Goal: Communication & Community: Answer question/provide support

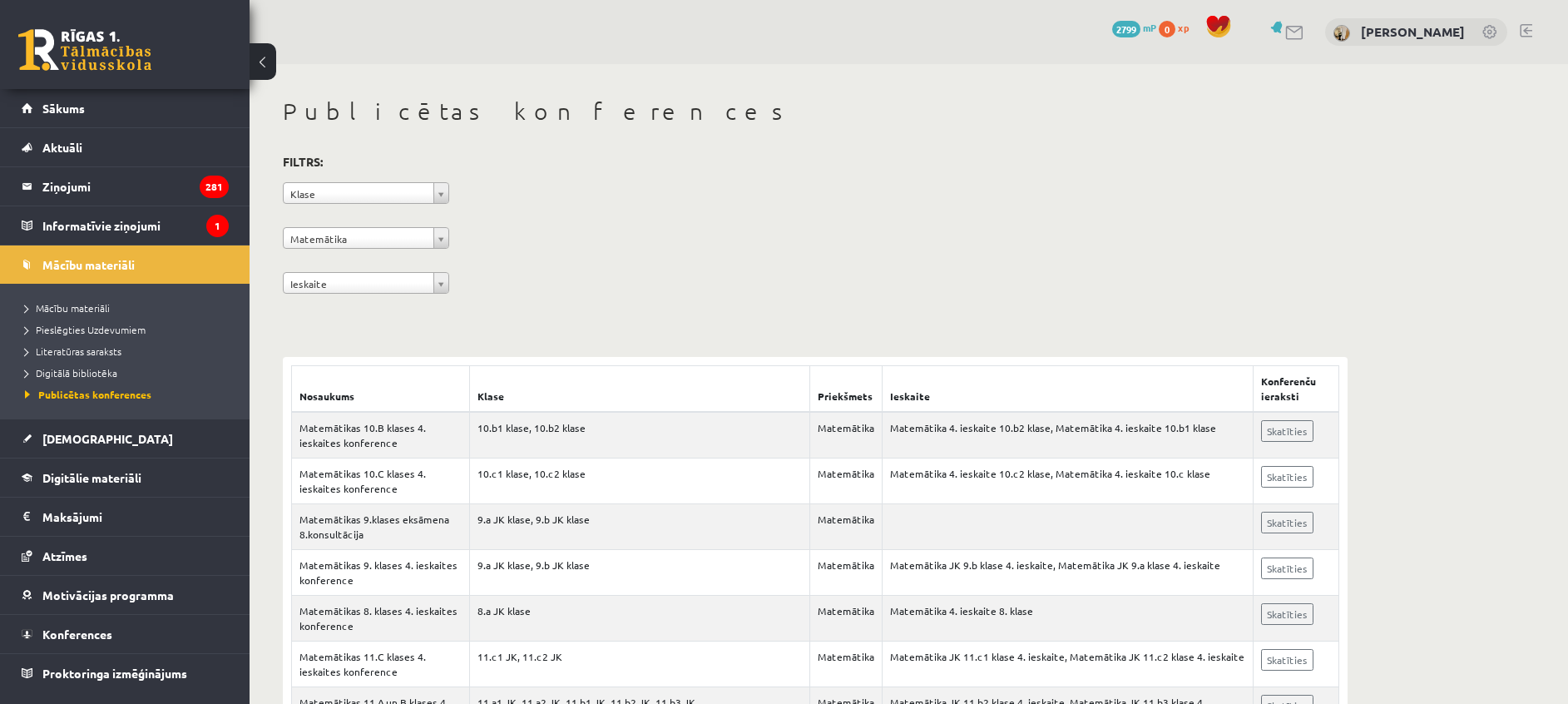
scroll to position [3463, 0]
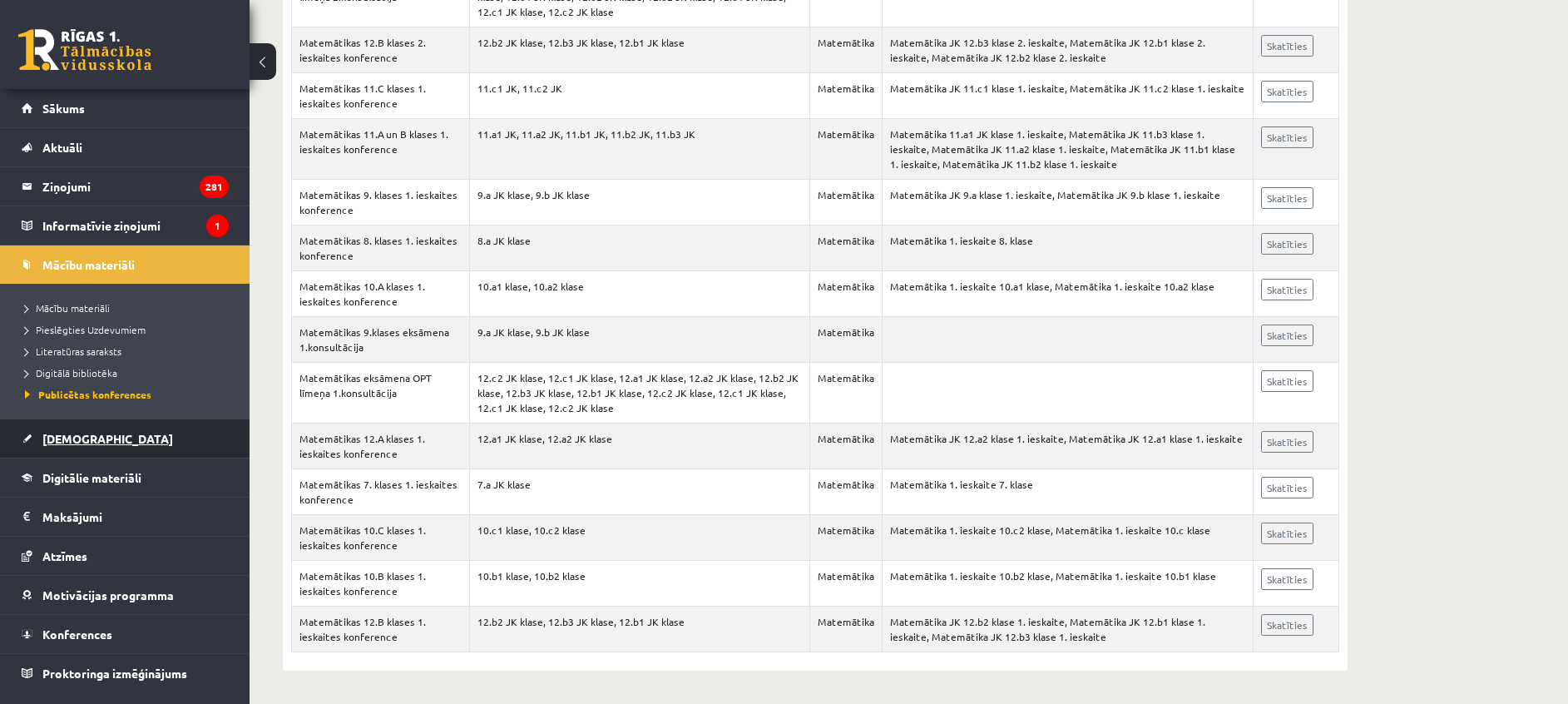
click at [108, 436] on link "[DEMOGRAPHIC_DATA]" at bounding box center [125, 439] width 207 height 38
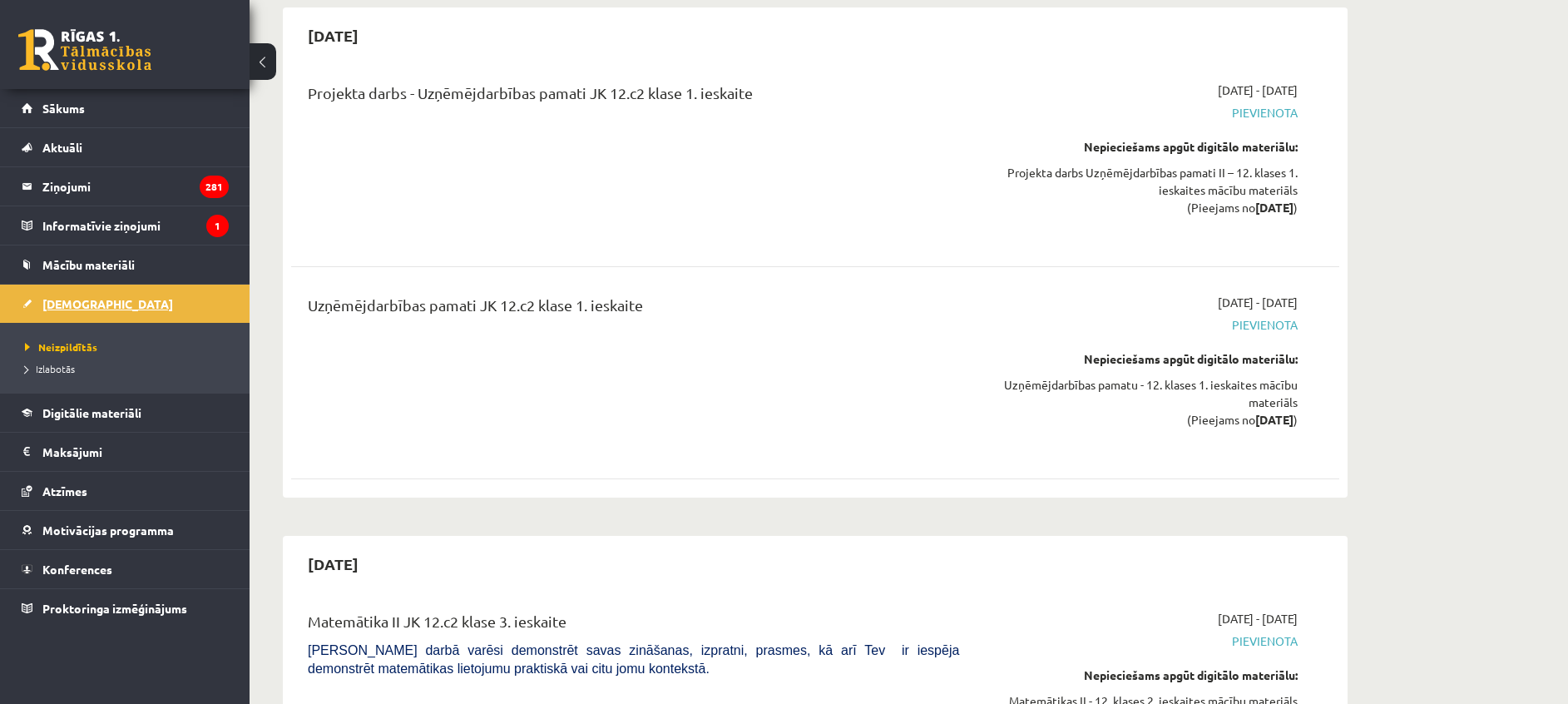
scroll to position [3488, 0]
click at [202, 187] on icon "281" at bounding box center [214, 186] width 29 height 22
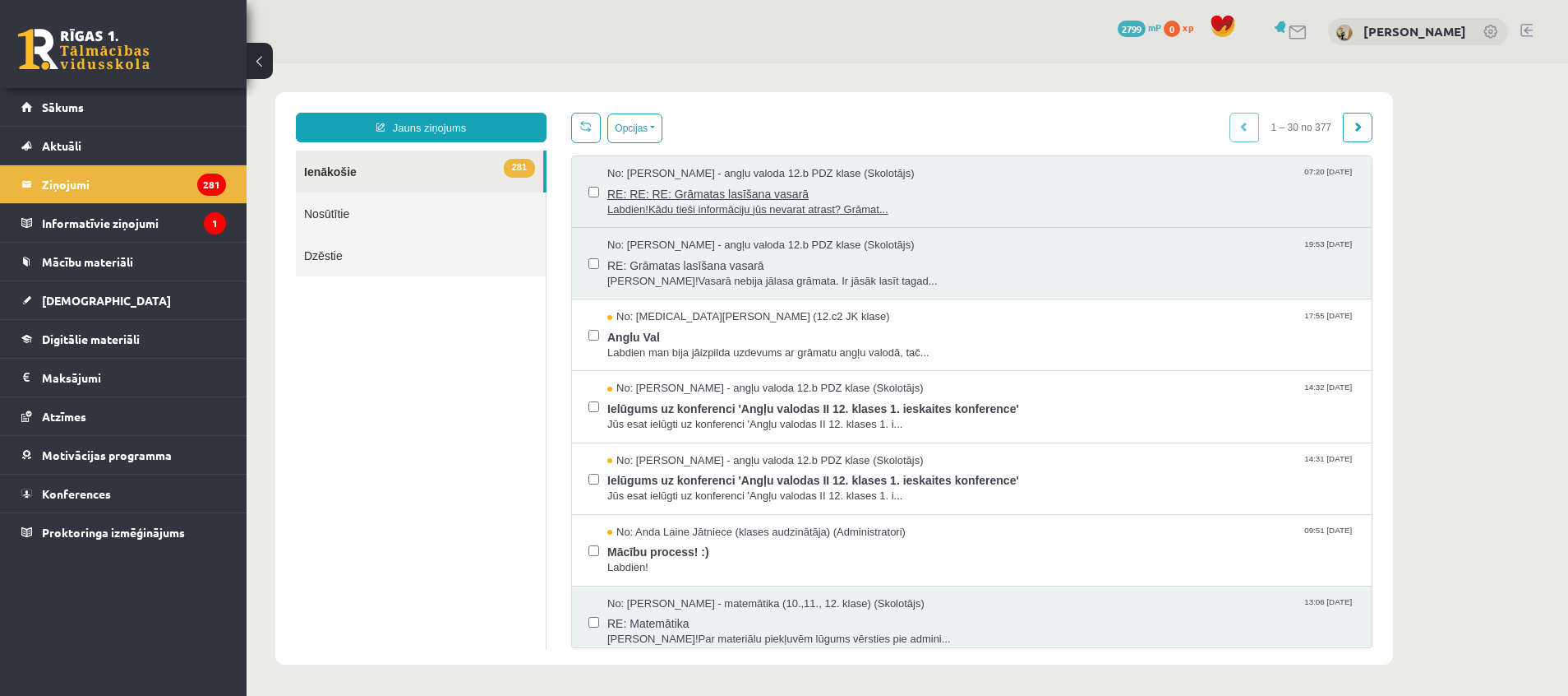
click at [738, 197] on span "RE: RE: RE: Grāmatas lasīšana vasarā" at bounding box center [981, 192] width 748 height 21
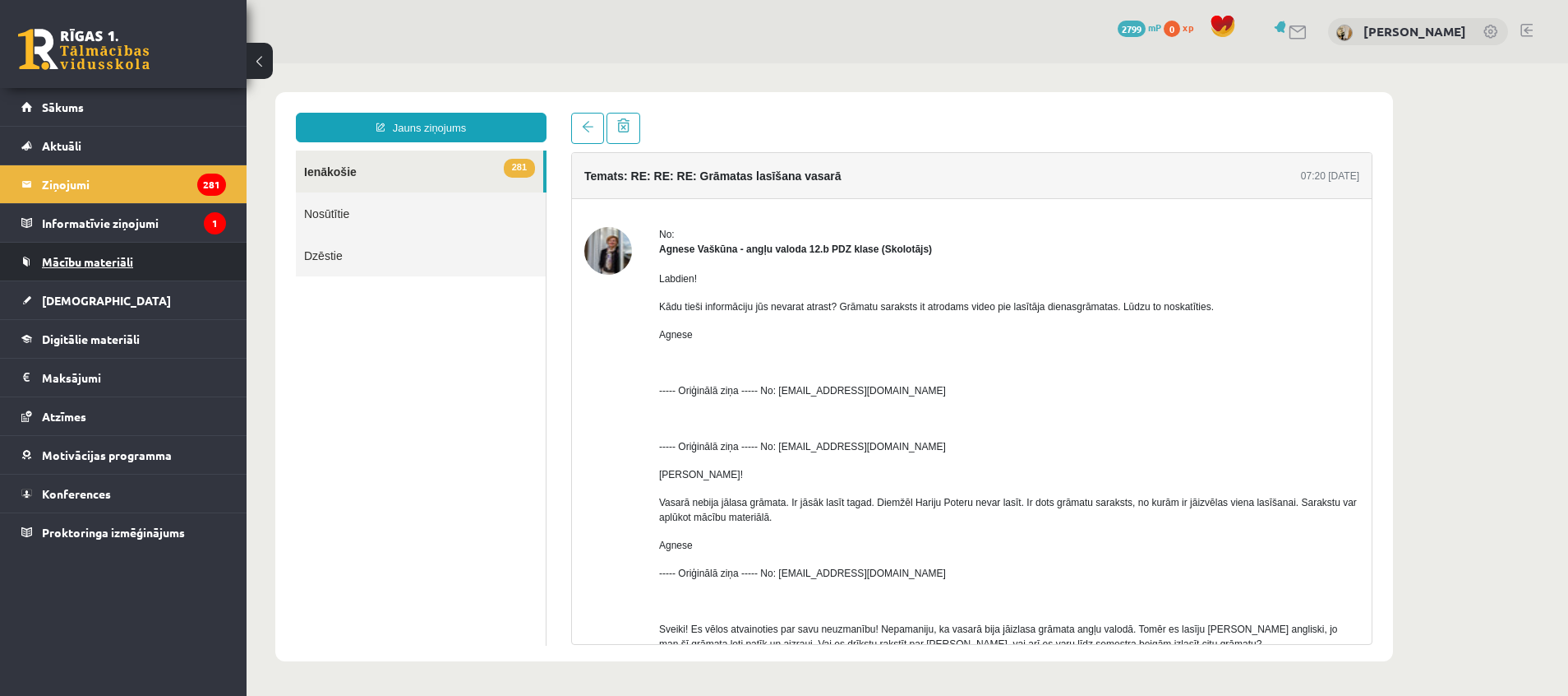
click at [81, 261] on span "Mācību materiāli" at bounding box center [87, 261] width 91 height 15
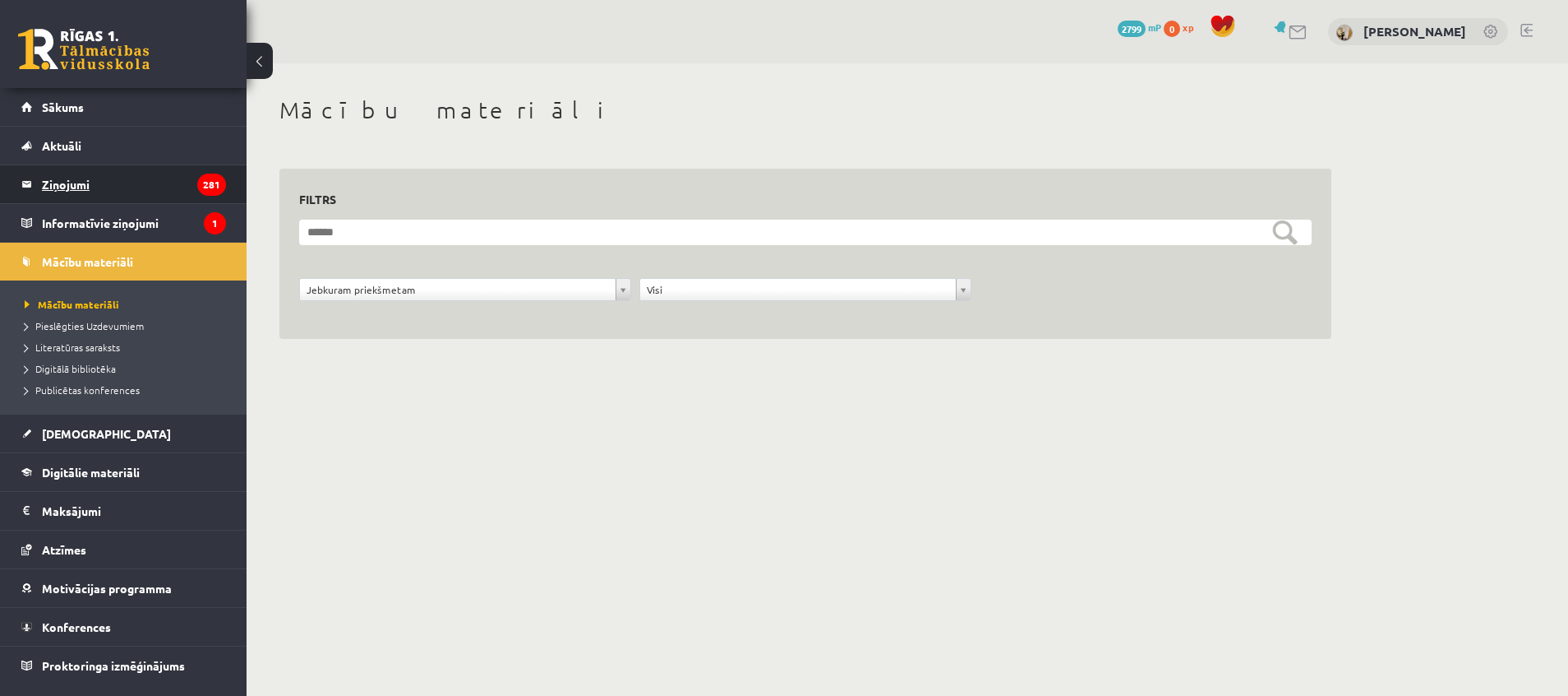
click at [80, 184] on legend "Ziņojumi 281" at bounding box center [133, 185] width 185 height 38
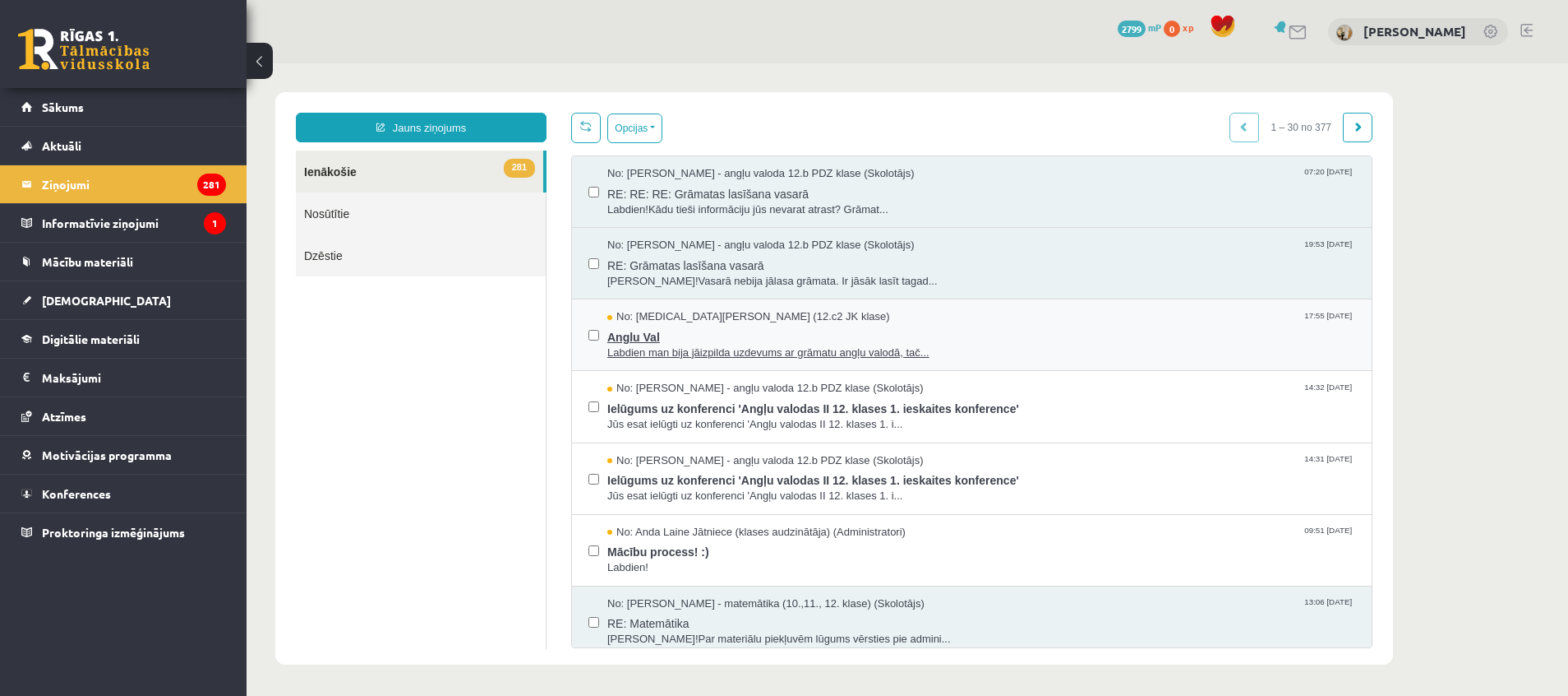
click at [703, 348] on span "Labdien man bija jāizpilda uzdevums ar grāmatu angļu valodā, tač..." at bounding box center [981, 353] width 748 height 16
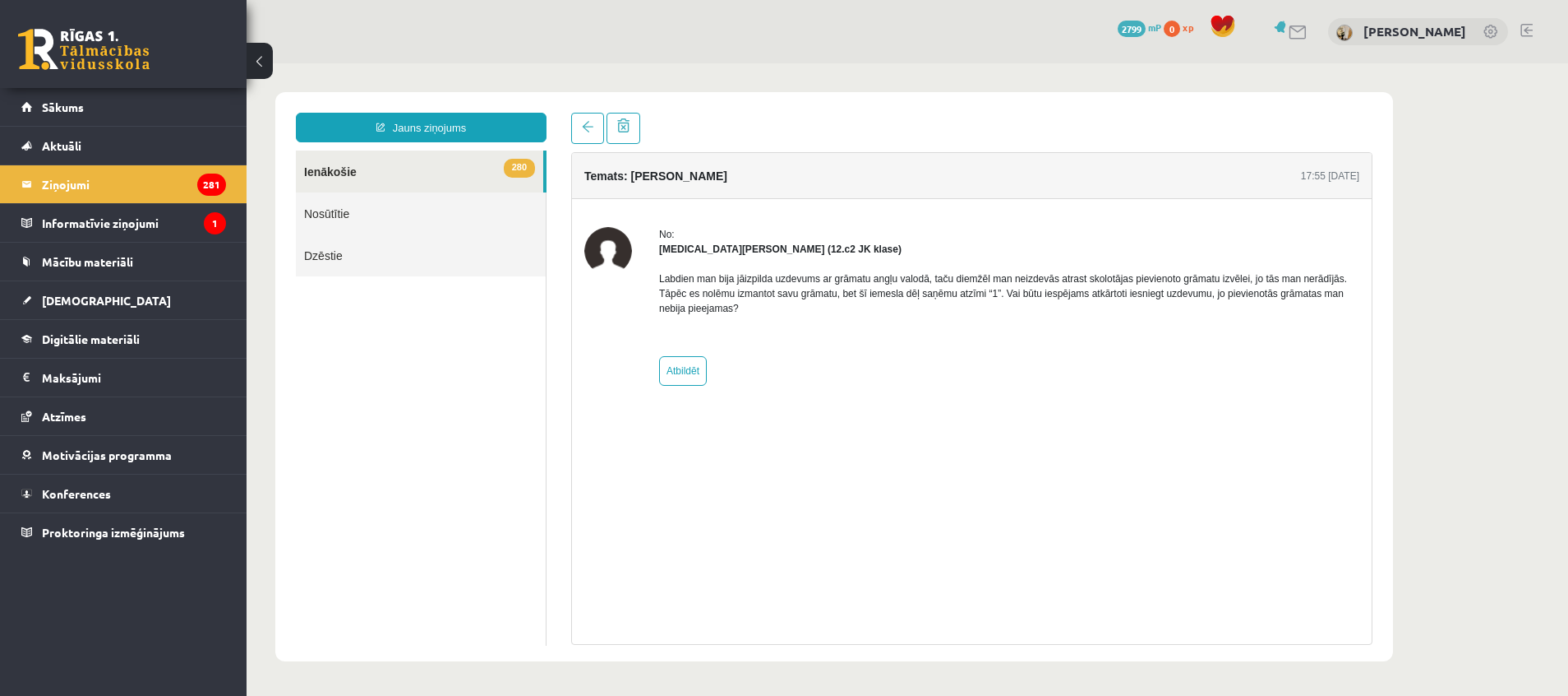
drag, startPoint x: 268, startPoint y: 63, endPoint x: 470, endPoint y: 585, distance: 559.7
click at [470, 585] on ul "280 Ienākošie Nosūtītie Dzēstie" at bounding box center [421, 398] width 251 height 495
click at [126, 217] on legend "Informatīvie ziņojumi 1" at bounding box center [133, 223] width 185 height 38
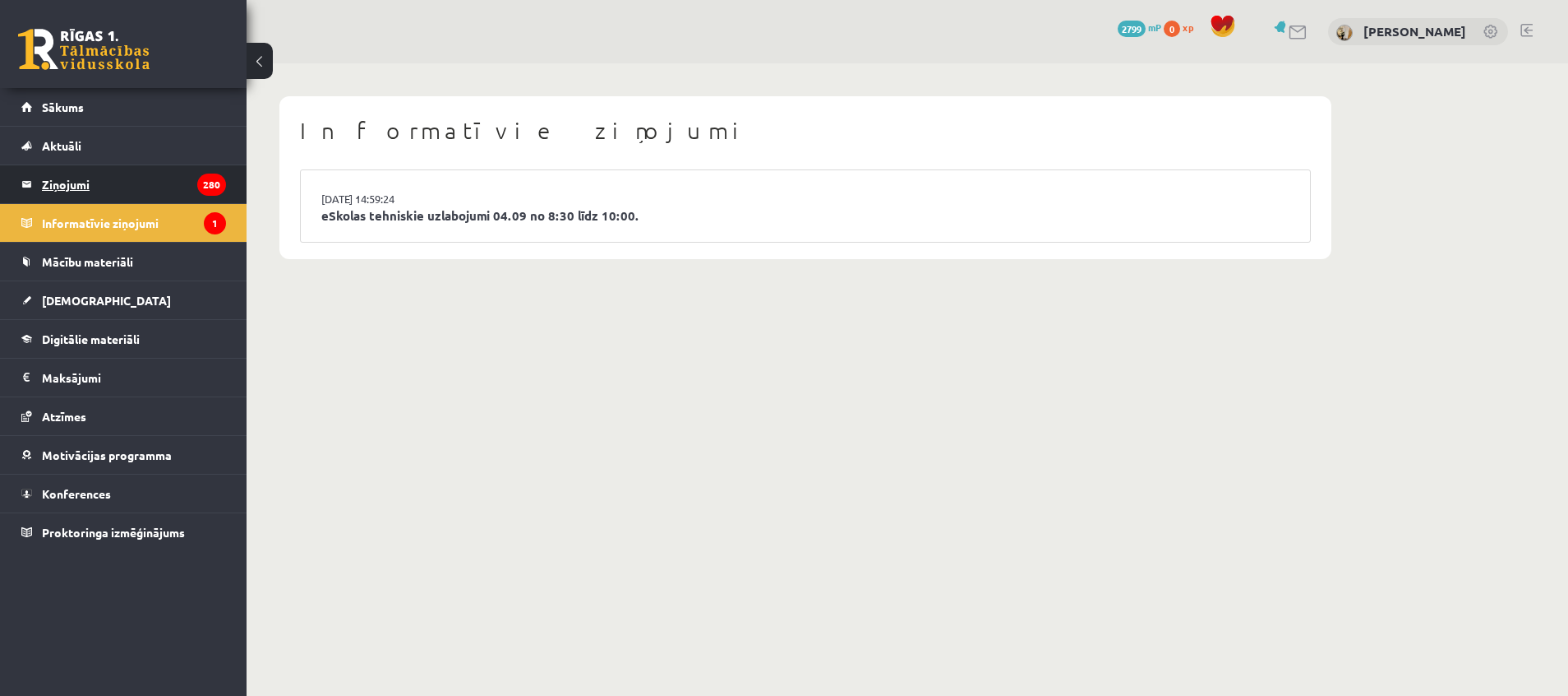
click at [120, 176] on legend "Ziņojumi 280" at bounding box center [133, 185] width 185 height 38
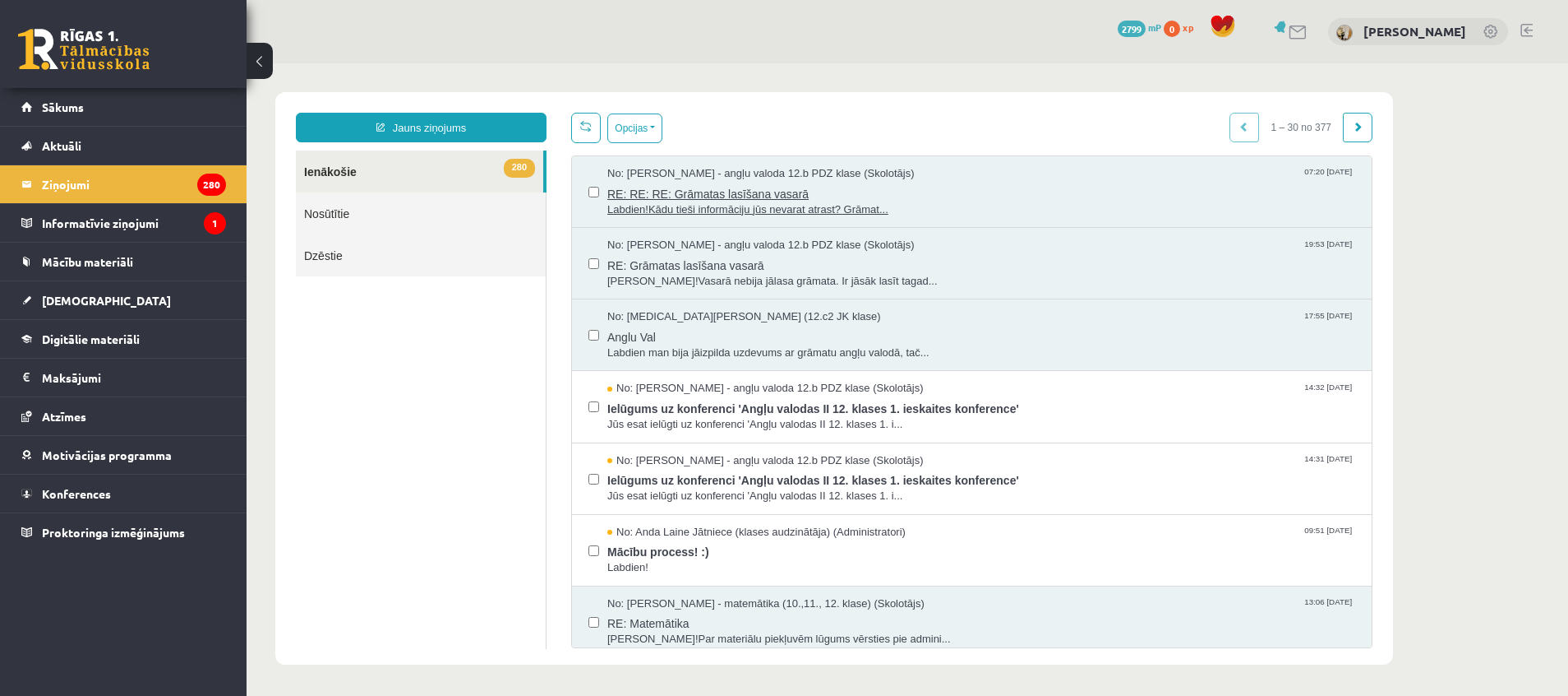
click at [777, 203] on span "Labdien!Kādu tieši informāciju jūs nevarat atrast? Grāmat..." at bounding box center [981, 210] width 748 height 16
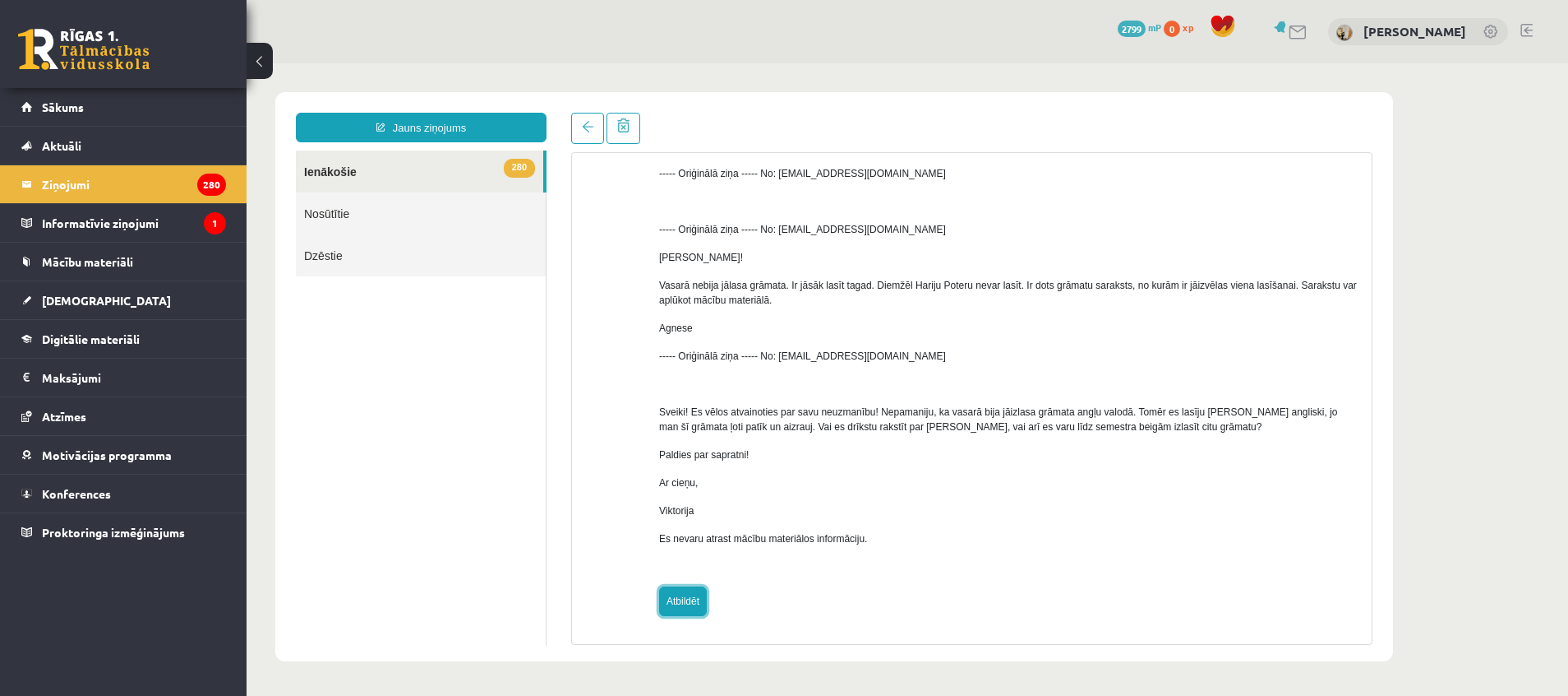
click at [680, 603] on link "Atbildēt" at bounding box center [683, 600] width 47 height 29
type input "**********"
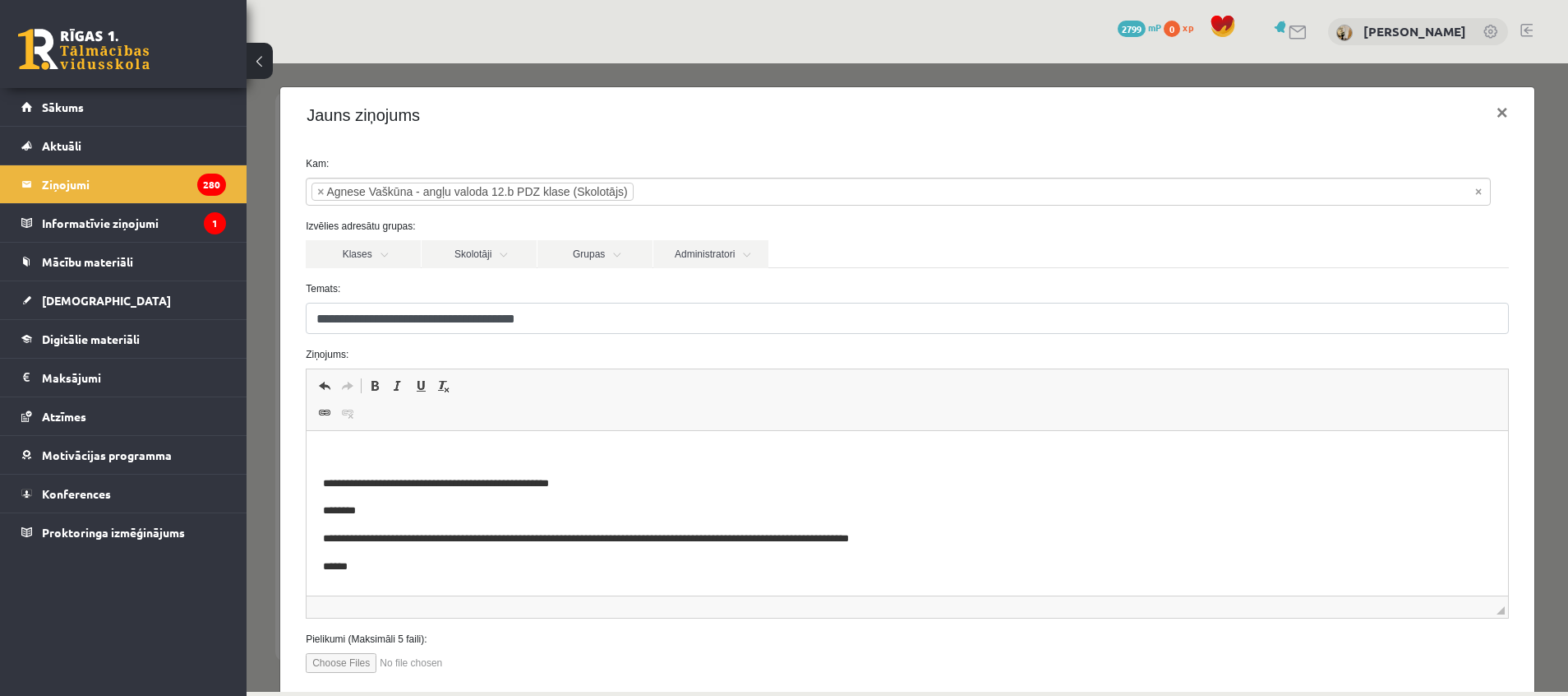
scroll to position [99, 0]
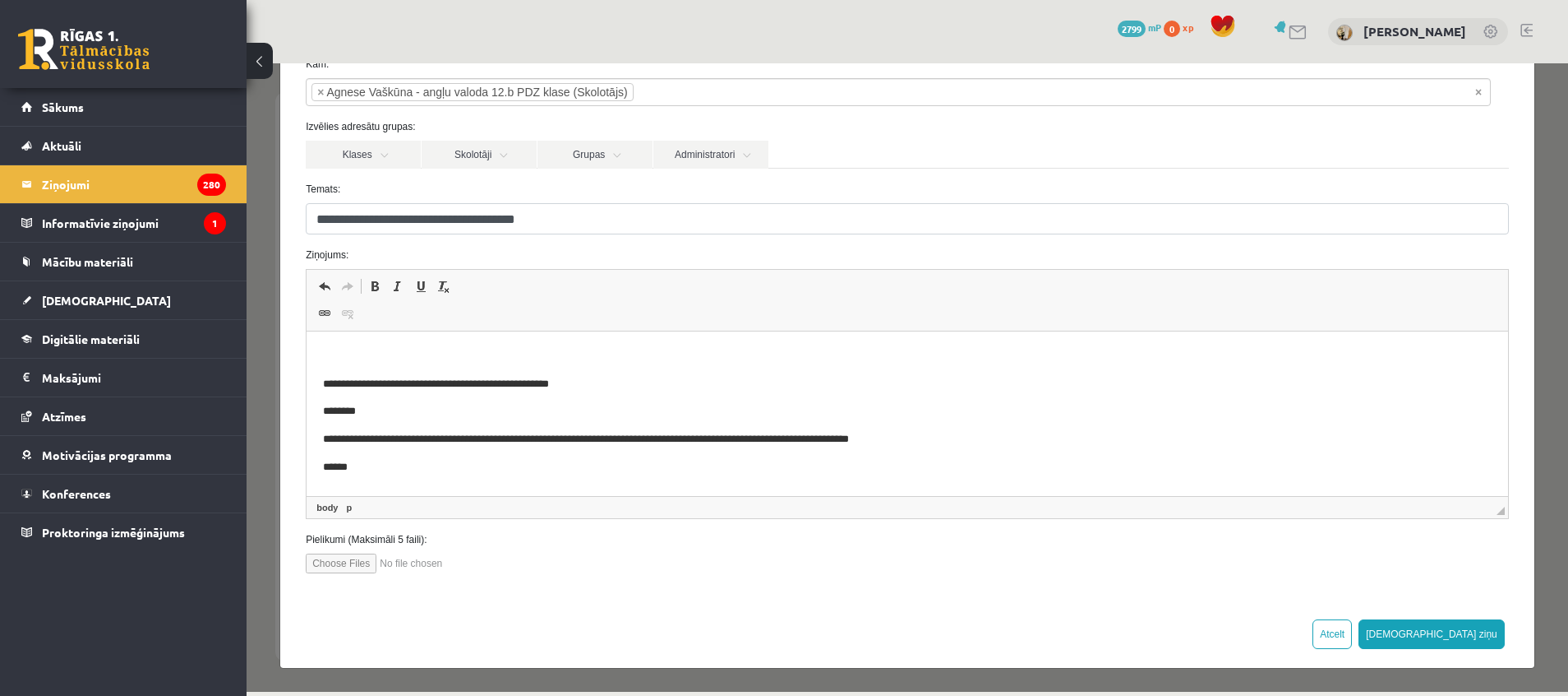
click at [378, 463] on p "******" at bounding box center [889, 468] width 1132 height 17
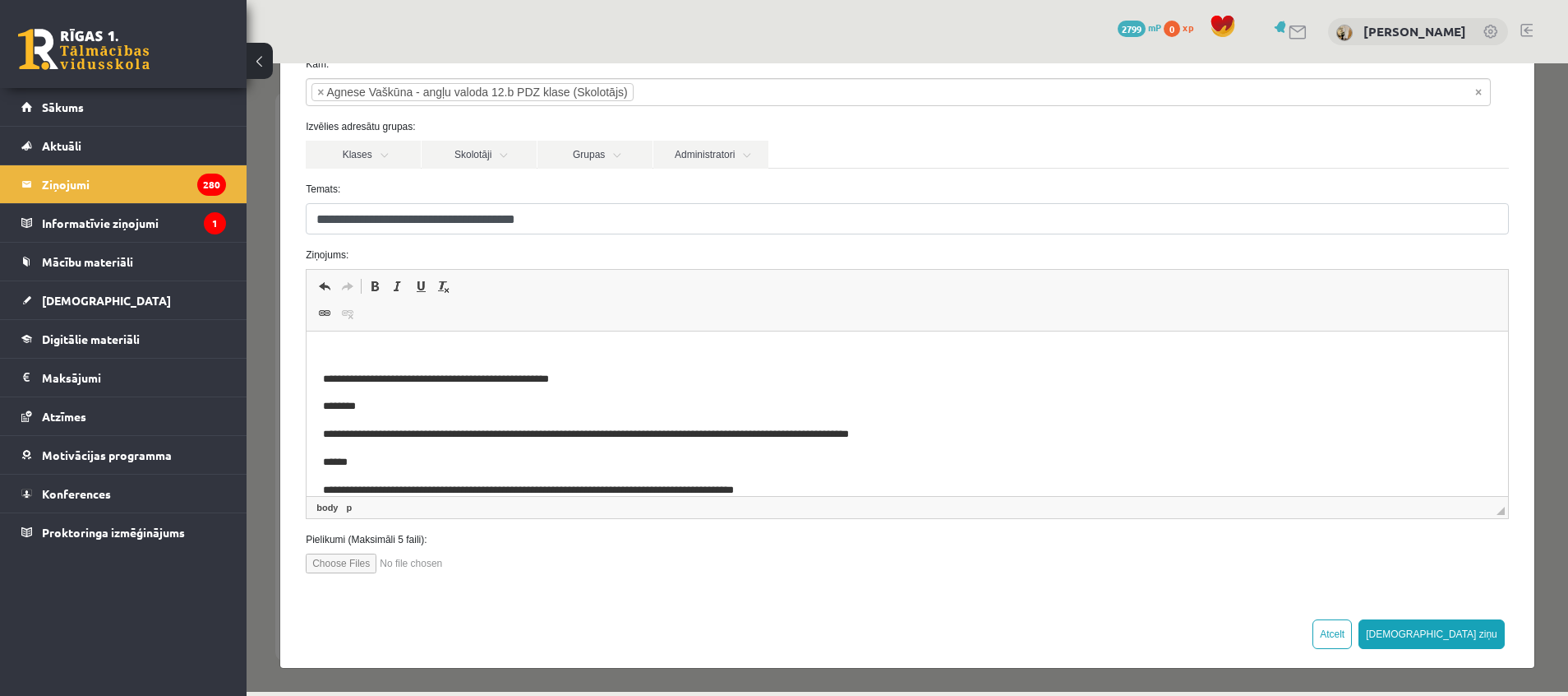
click at [688, 486] on p "**********" at bounding box center [889, 491] width 1132 height 17
click at [921, 491] on p "**********" at bounding box center [889, 491] width 1132 height 17
click at [1057, 484] on p "**********" at bounding box center [889, 491] width 1132 height 17
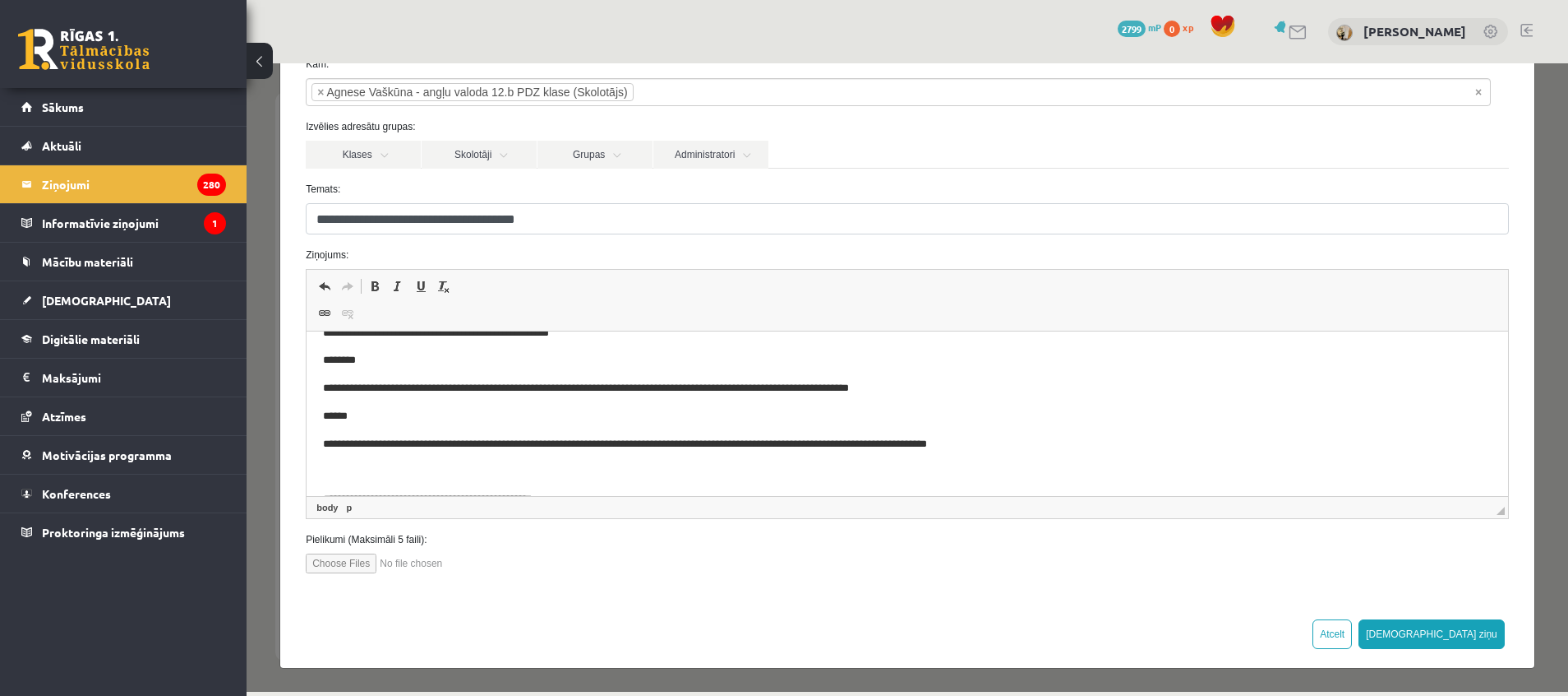
scroll to position [68, 0]
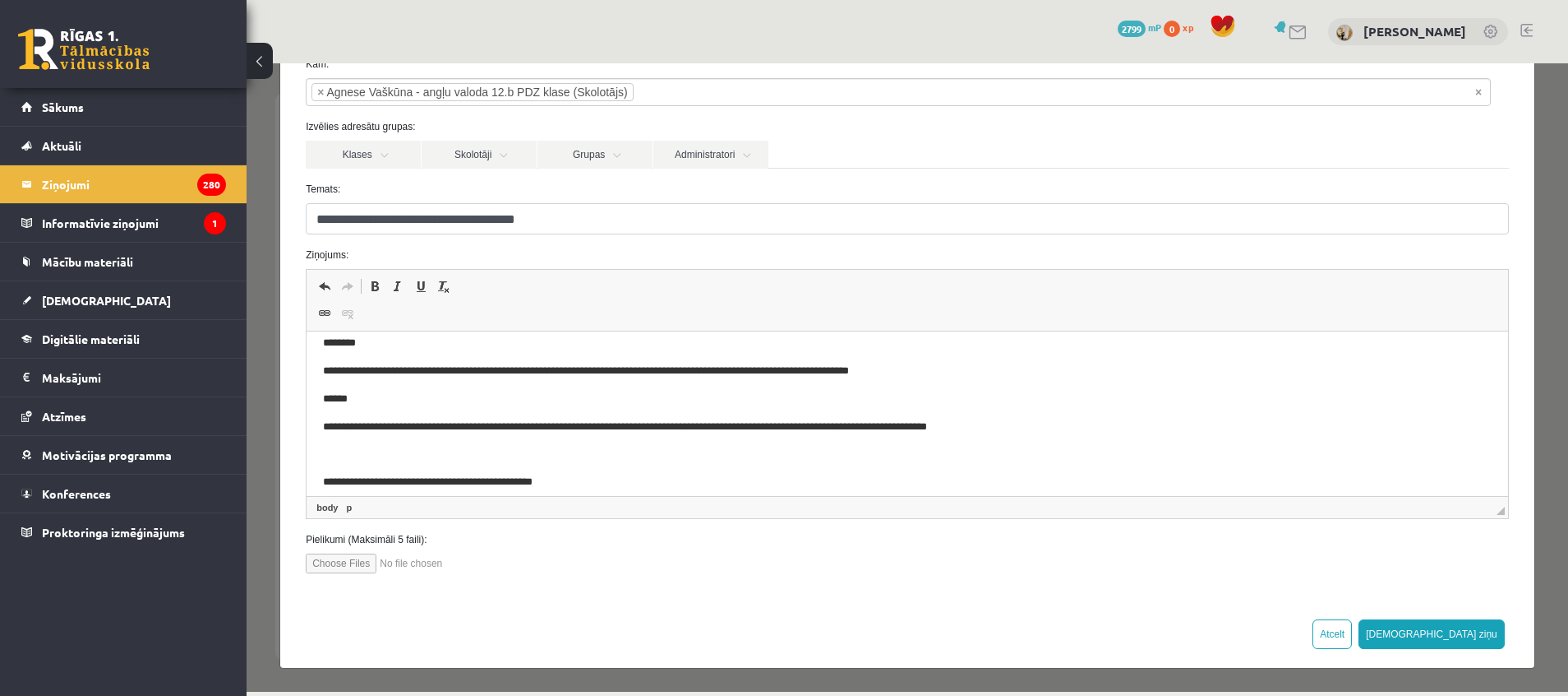
click at [1061, 429] on p "**********" at bounding box center [889, 427] width 1132 height 17
click at [1457, 635] on button "[DEMOGRAPHIC_DATA] ziņu" at bounding box center [1432, 634] width 147 height 29
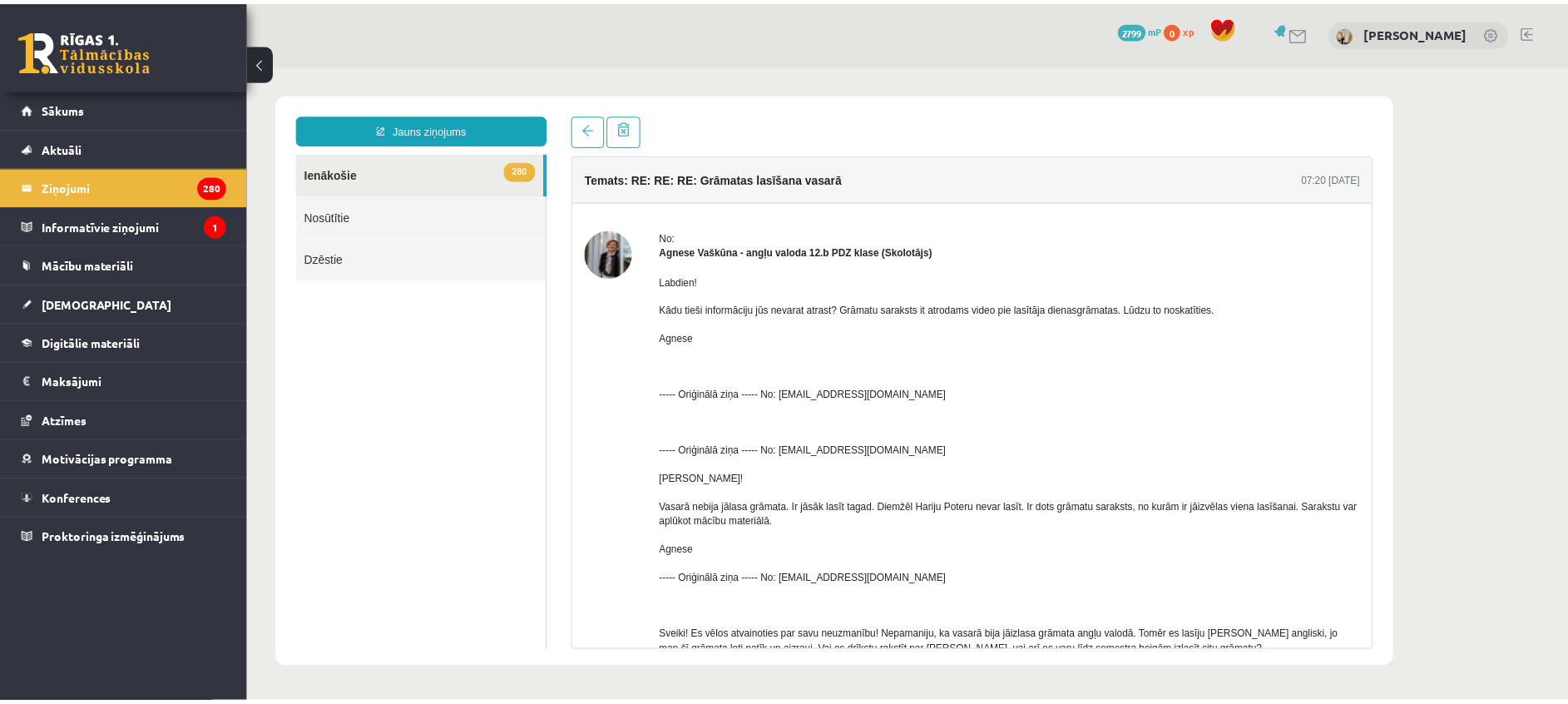
scroll to position [0, 0]
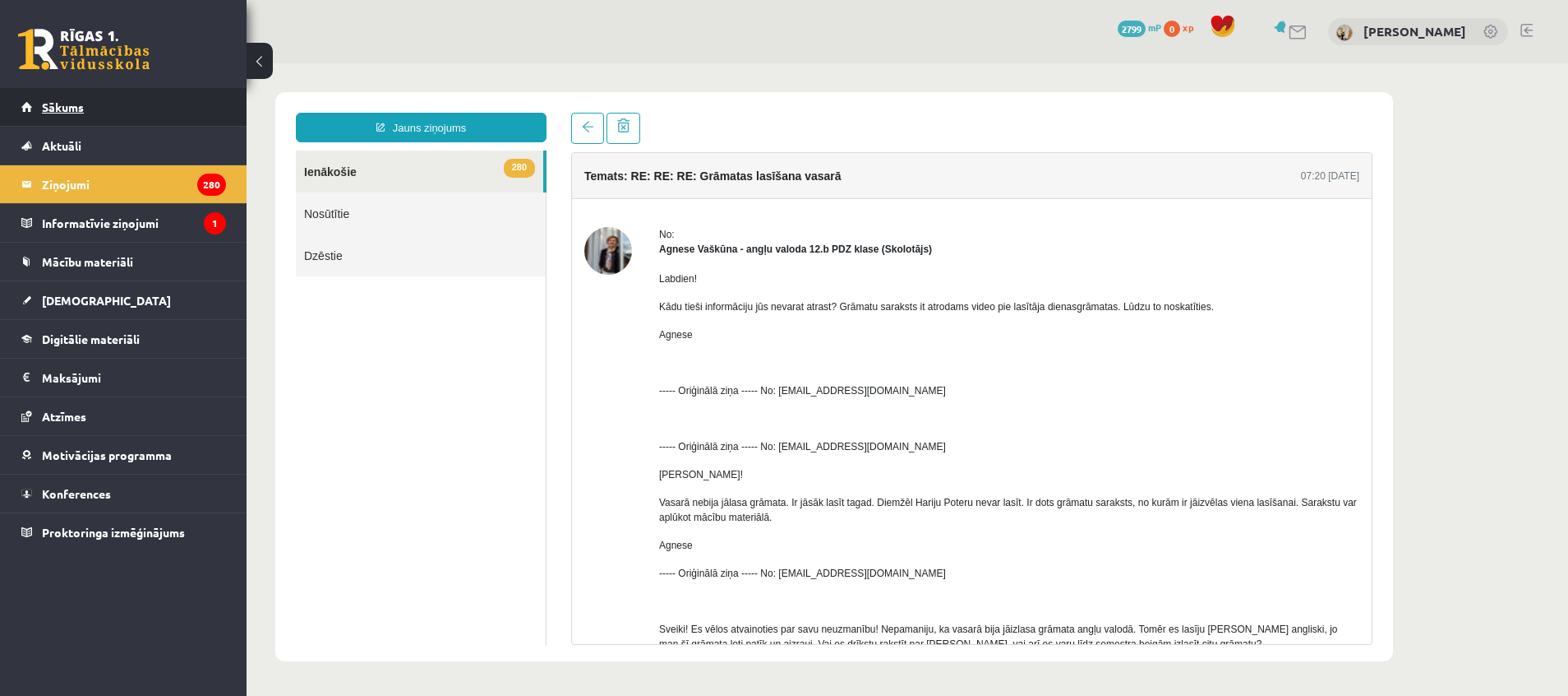
click at [63, 107] on span "Sākums" at bounding box center [62, 107] width 42 height 15
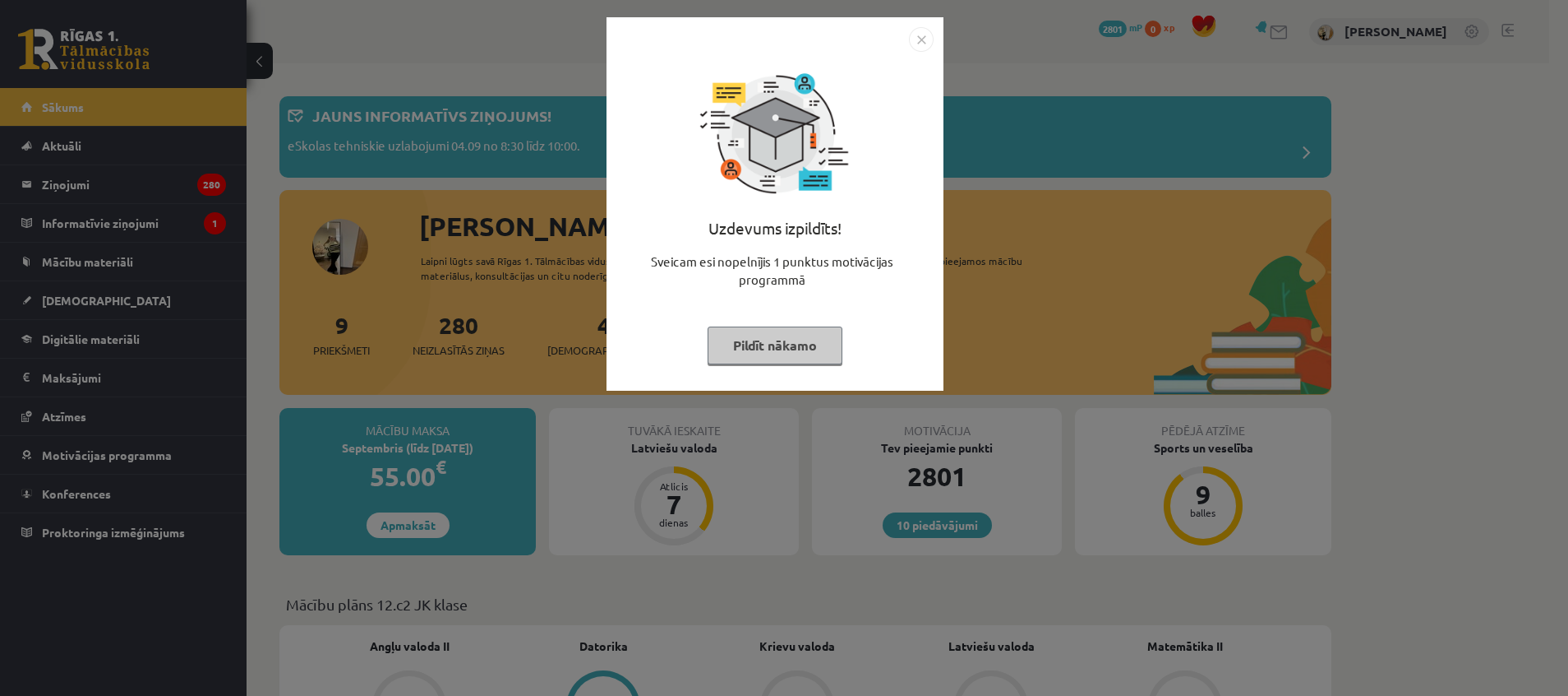
click at [925, 40] on img "Close" at bounding box center [922, 40] width 25 height 25
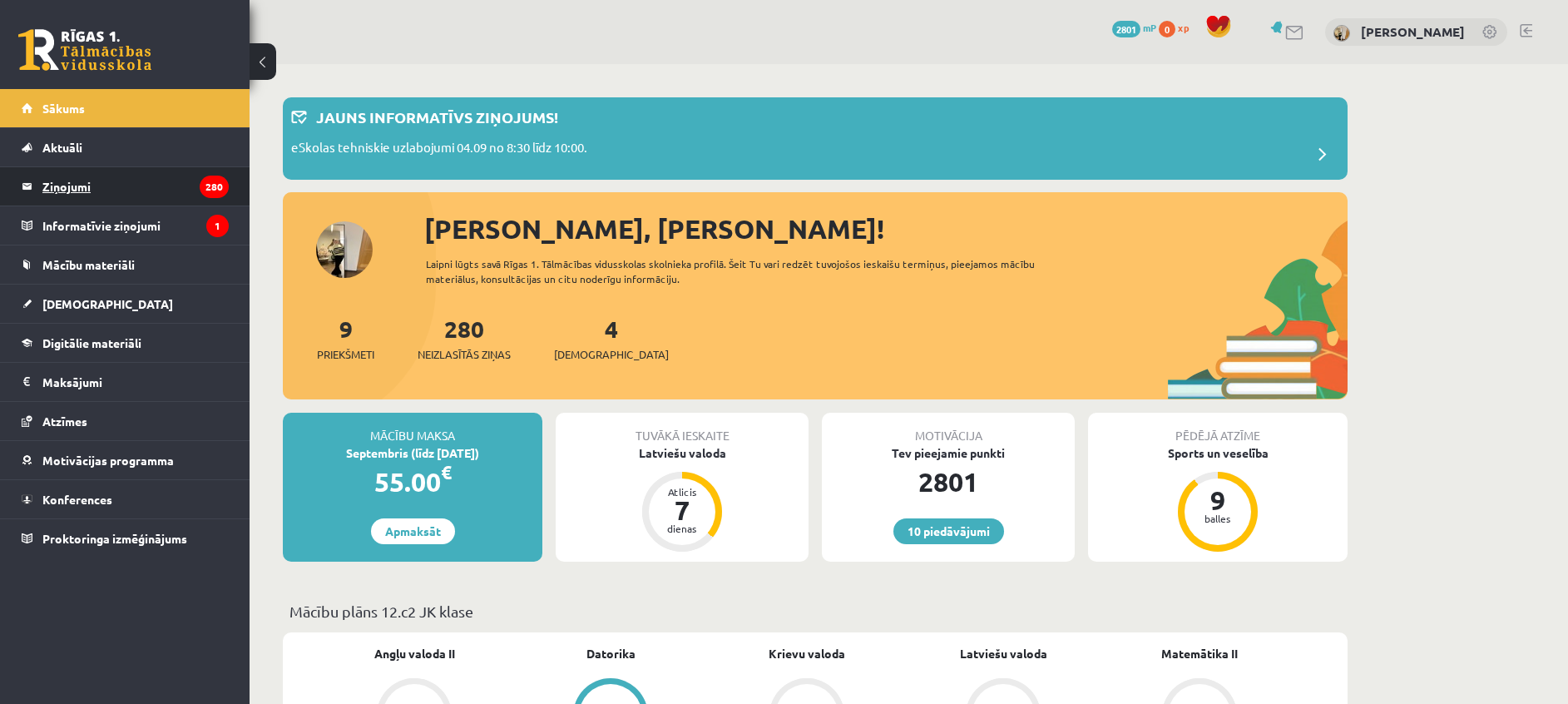
click at [166, 181] on legend "Ziņojumi 280" at bounding box center [135, 187] width 187 height 38
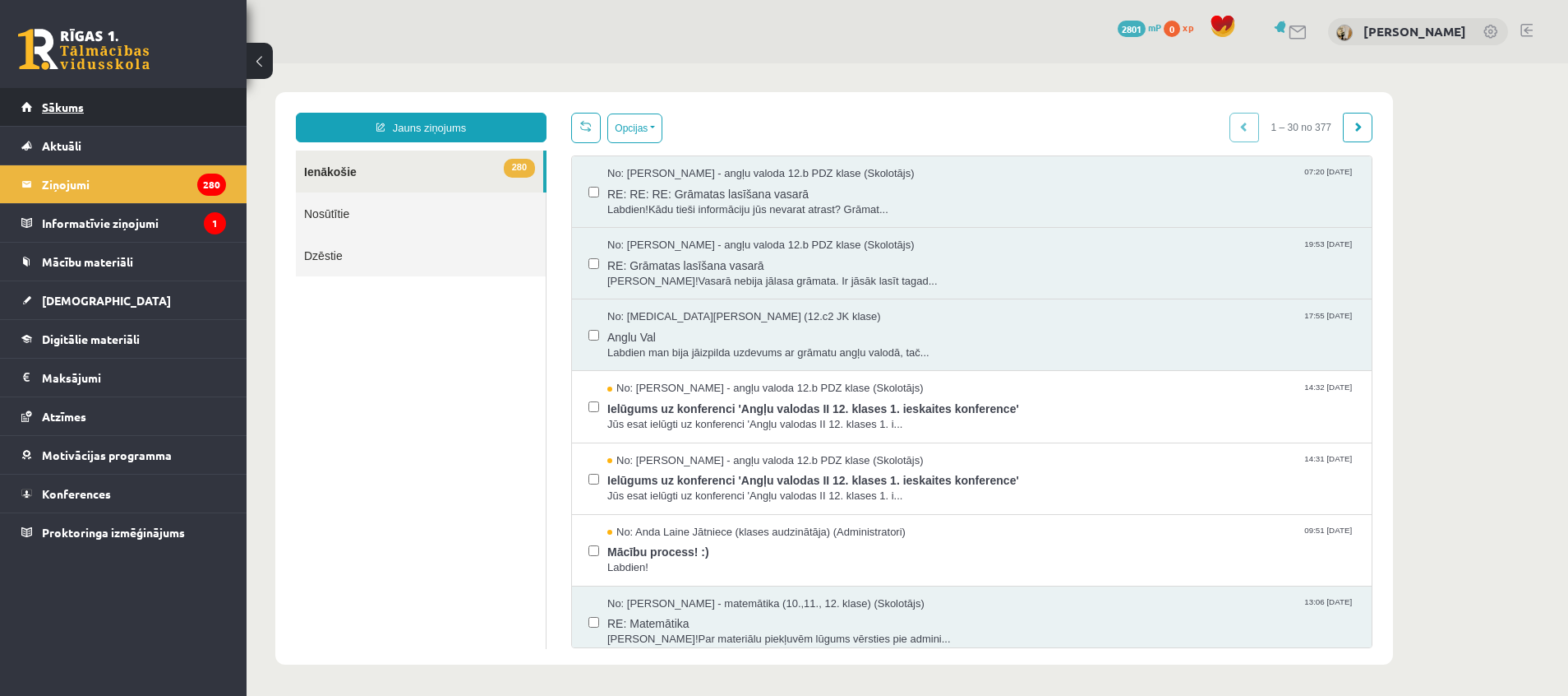
click at [63, 114] on link "Sākums" at bounding box center [124, 107] width 204 height 38
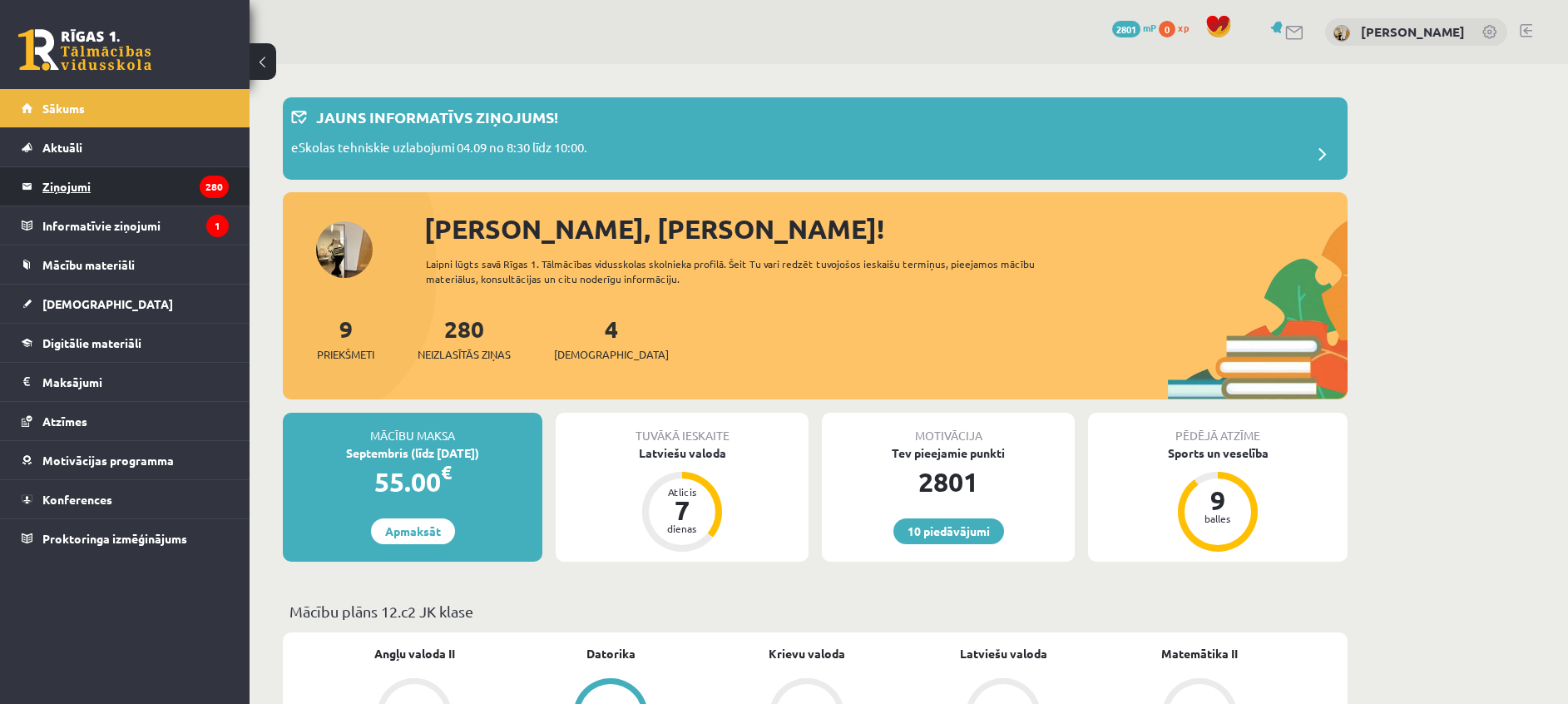
click at [95, 195] on legend "Ziņojumi 280" at bounding box center [135, 187] width 187 height 38
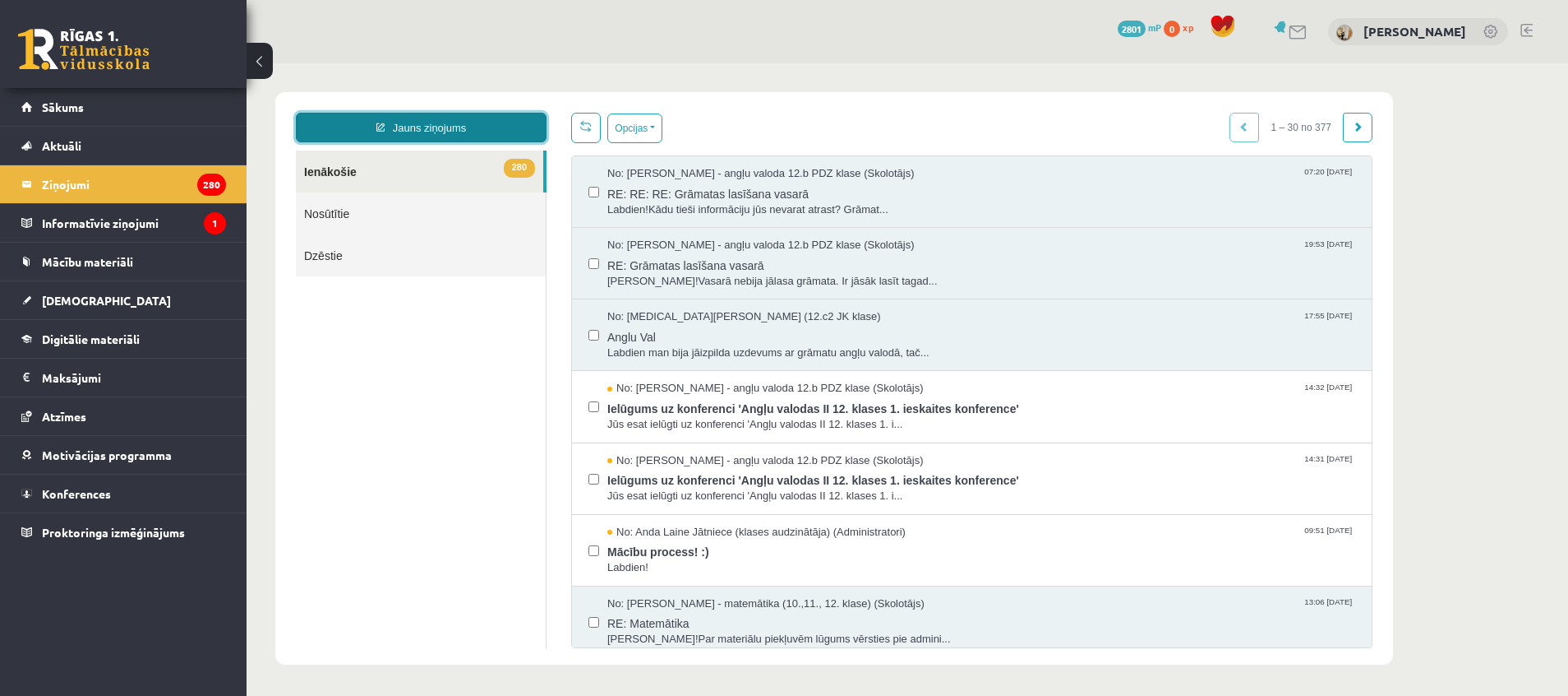
click at [421, 128] on link "Jauns ziņojums" at bounding box center [421, 127] width 251 height 29
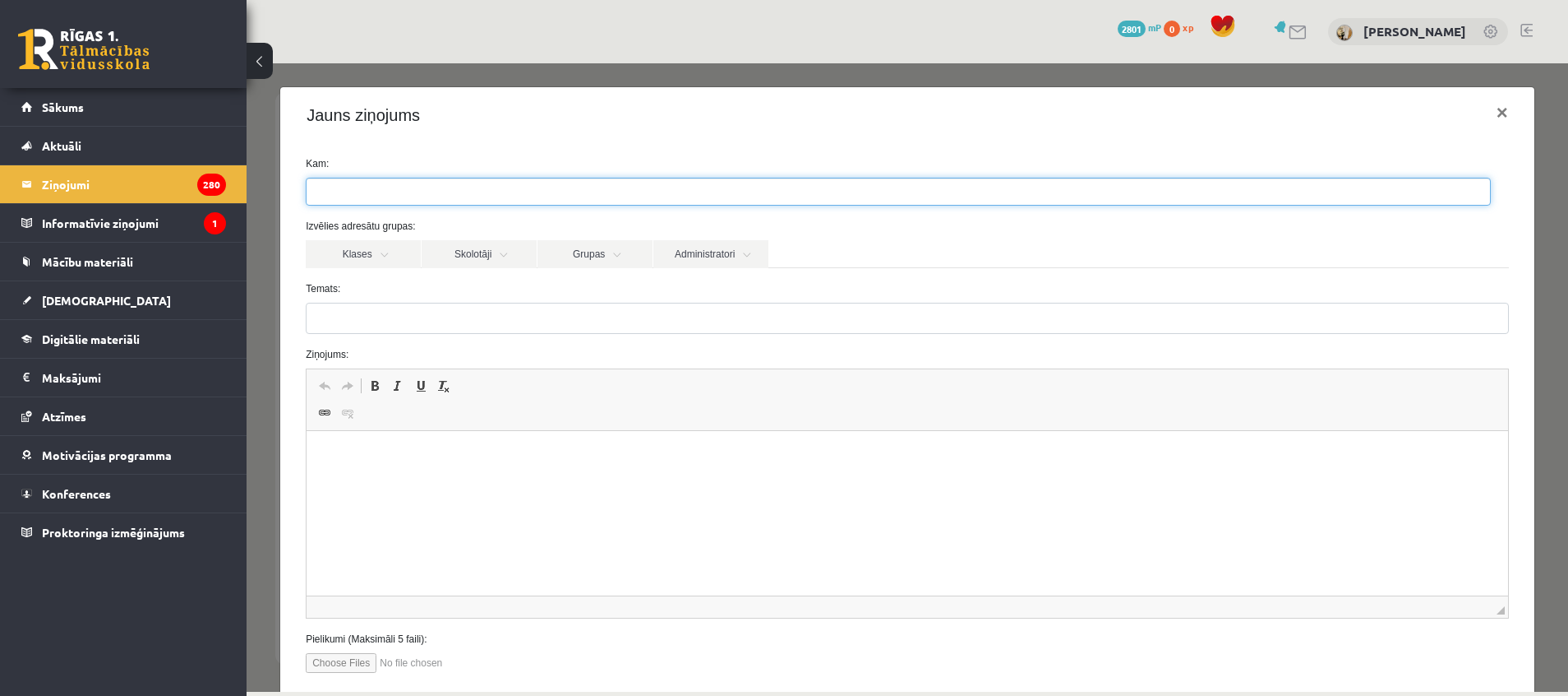
click at [379, 187] on ul at bounding box center [898, 192] width 1184 height 27
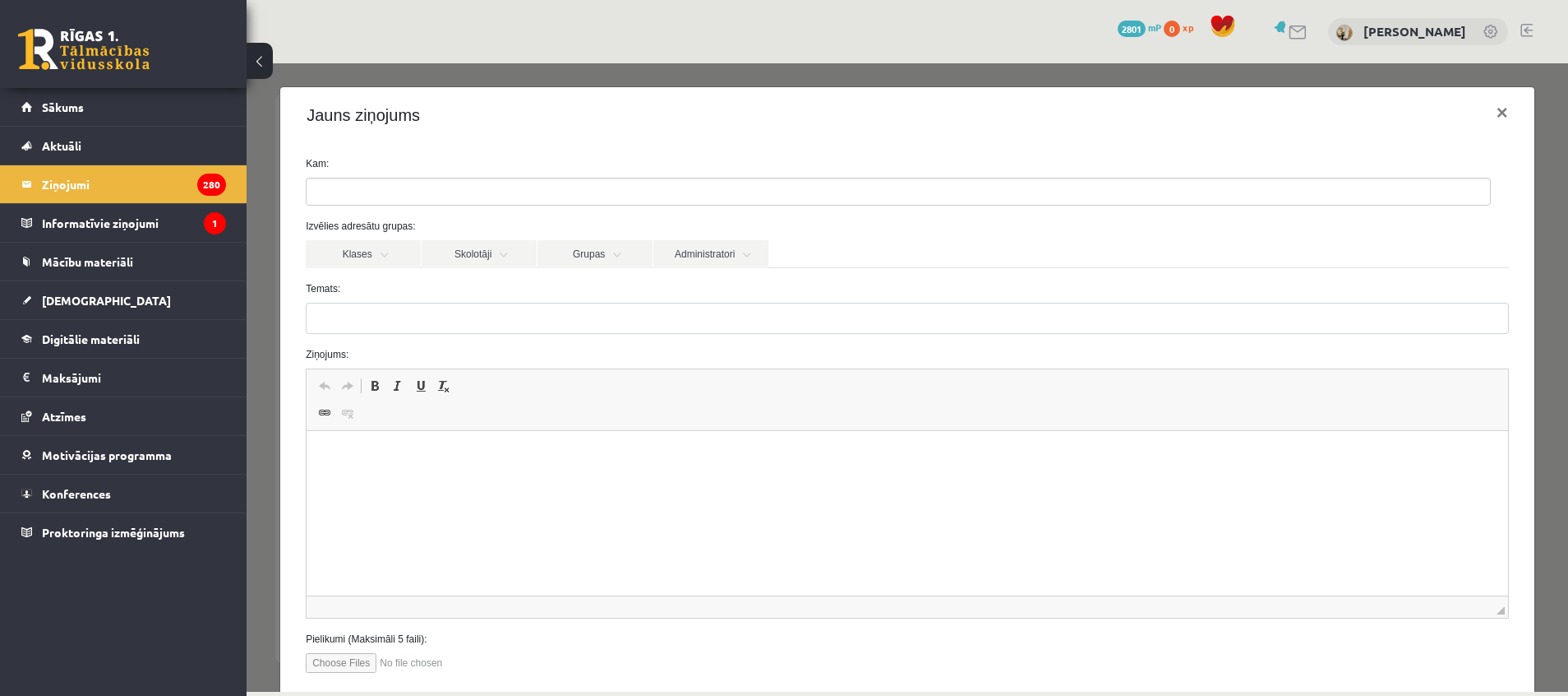
click at [377, 152] on div "Kam: Izvēlies adresātu grupas: Klases Skolotāji Grupas Administratori 12.c2 JK …" at bounding box center [907, 420] width 1255 height 556
click at [387, 254] on link "Klases" at bounding box center [363, 255] width 115 height 28
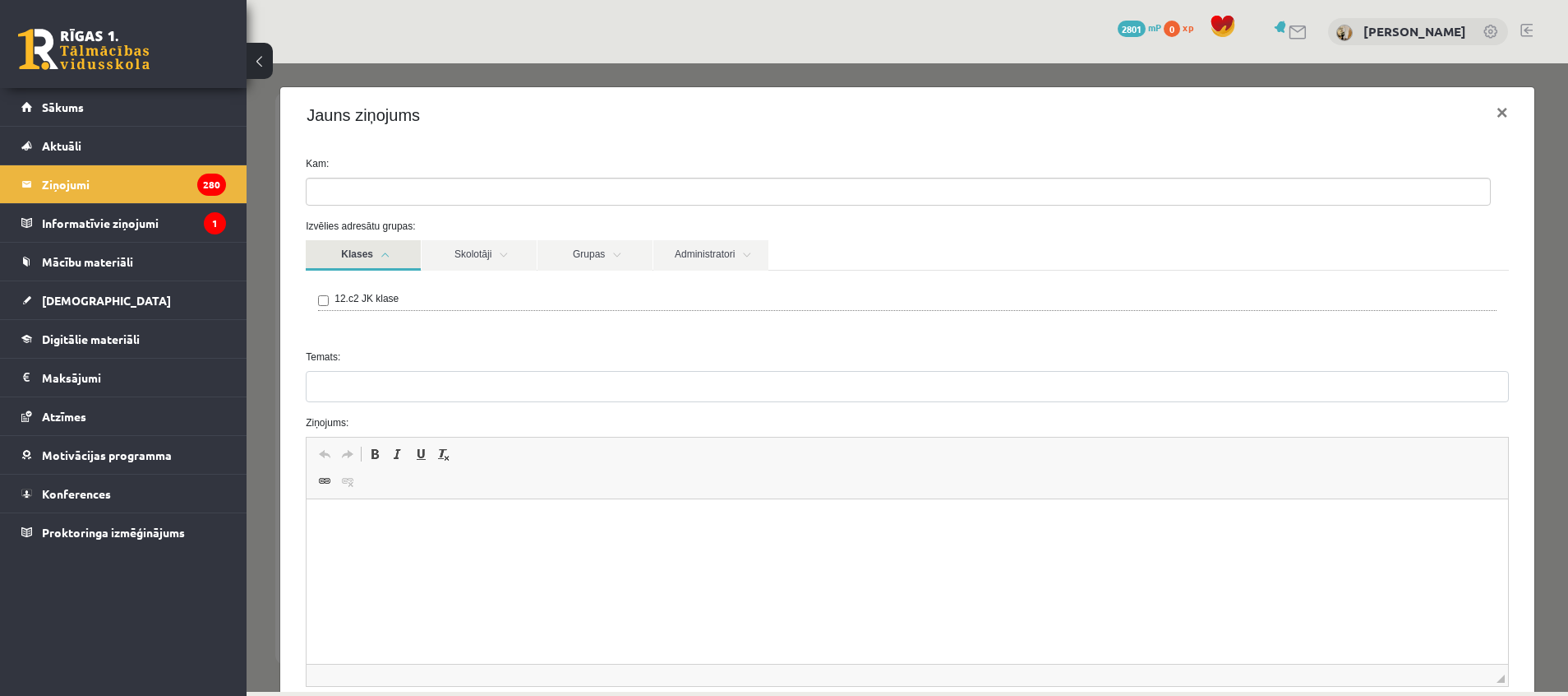
click at [364, 253] on link "Klases" at bounding box center [363, 256] width 115 height 30
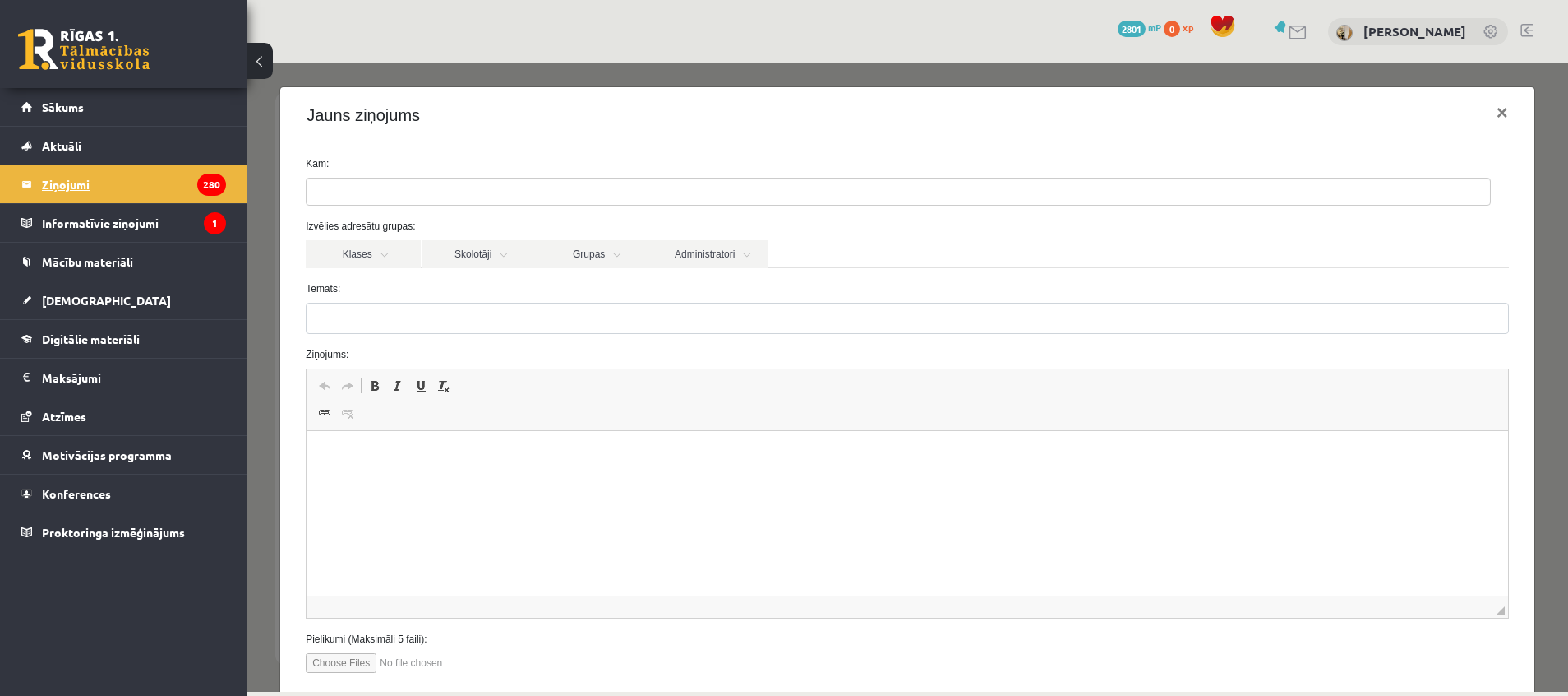
click at [62, 185] on legend "Ziņojumi 280" at bounding box center [133, 185] width 185 height 38
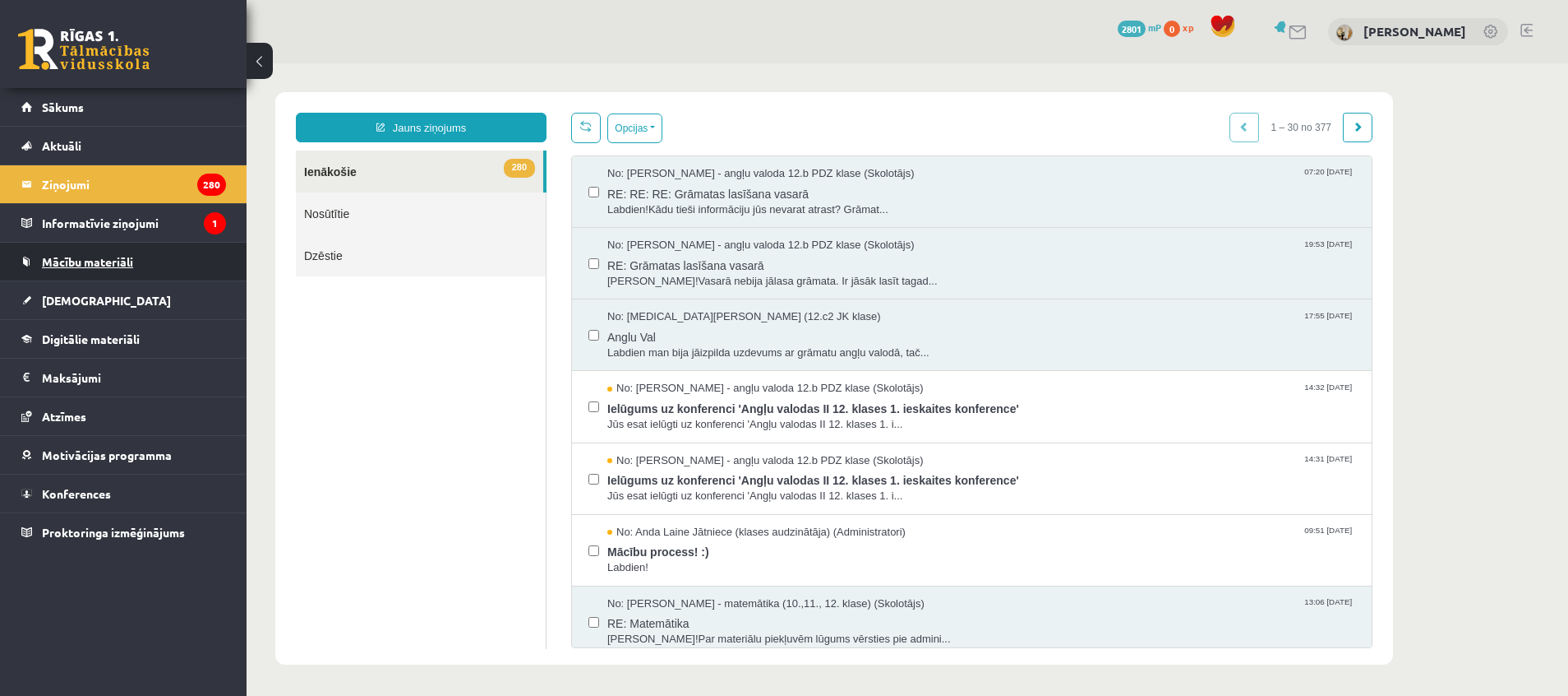
click at [95, 255] on span "Mācību materiāli" at bounding box center [87, 261] width 91 height 15
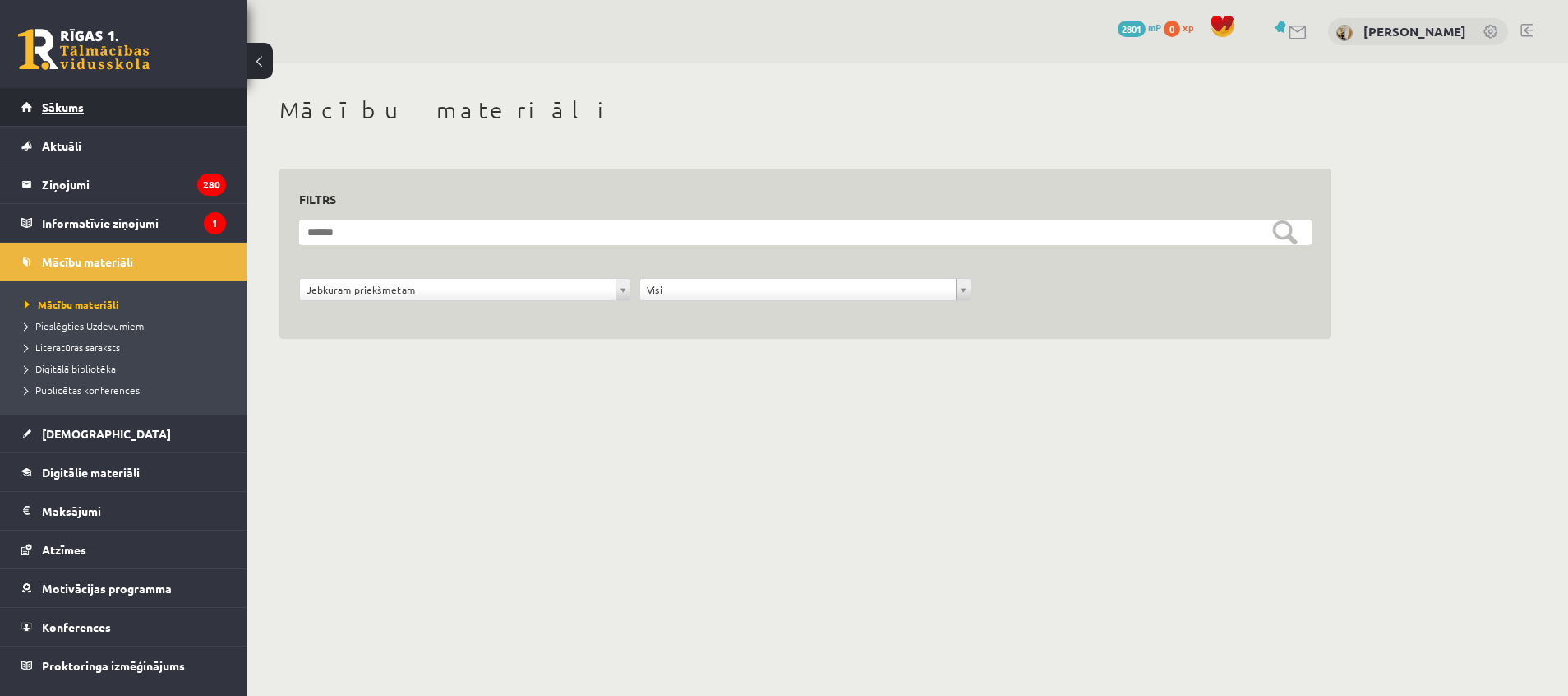
click at [124, 112] on link "Sākums" at bounding box center [124, 107] width 204 height 38
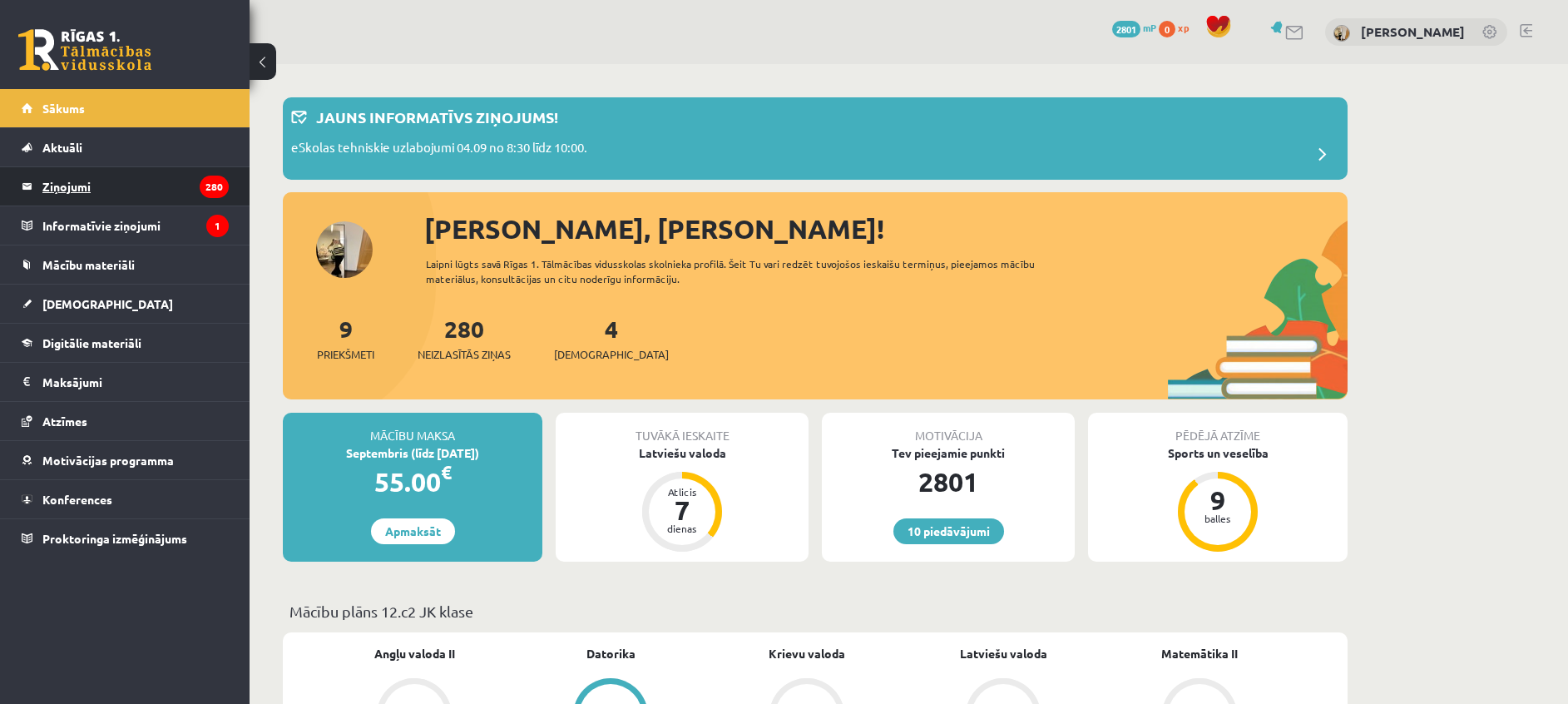
click at [85, 190] on legend "Ziņojumi 280" at bounding box center [135, 187] width 187 height 38
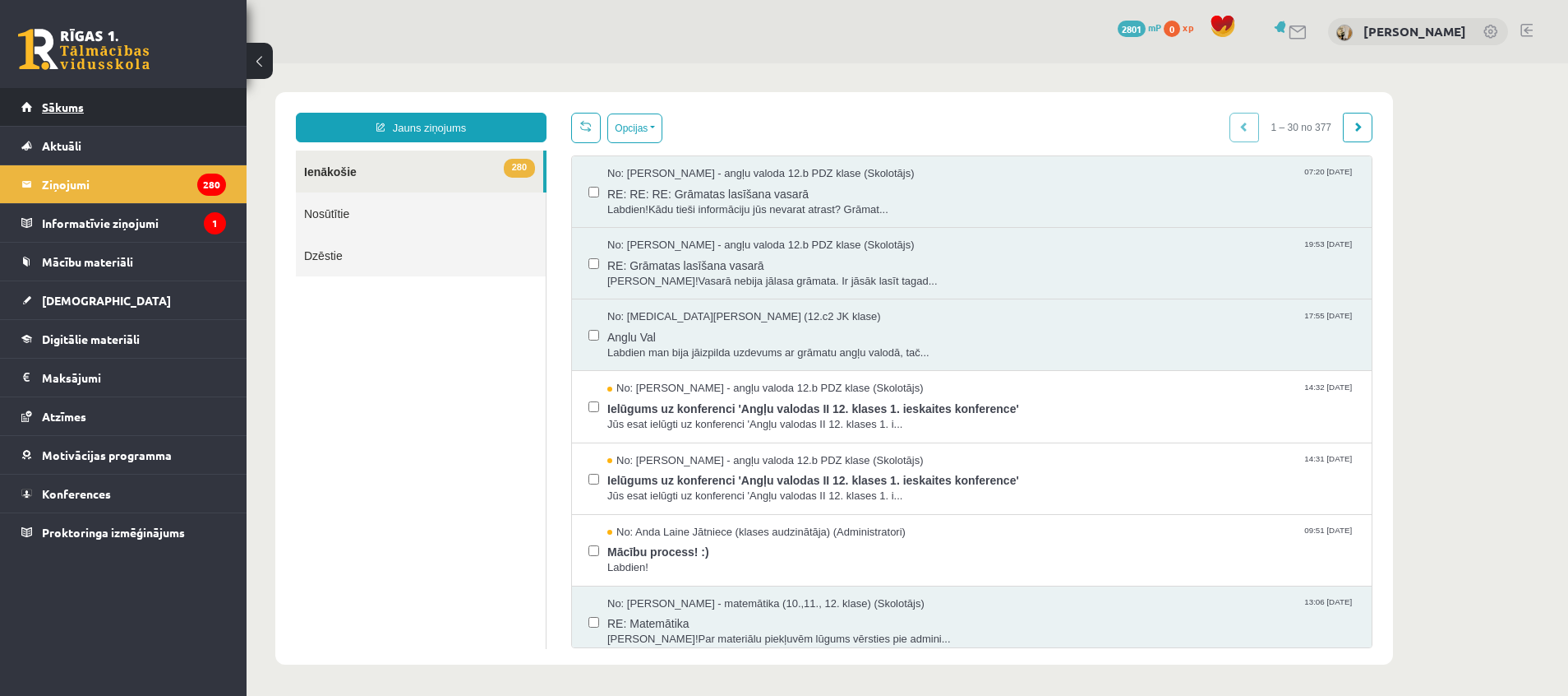
click at [87, 103] on link "Sākums" at bounding box center [124, 107] width 204 height 38
